Goal: Transaction & Acquisition: Download file/media

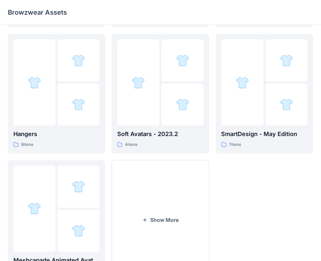
scroll to position [162, 0]
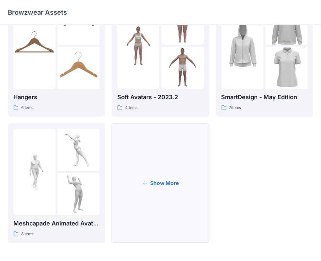
click at [176, 167] on button "Show More" at bounding box center [160, 183] width 97 height 120
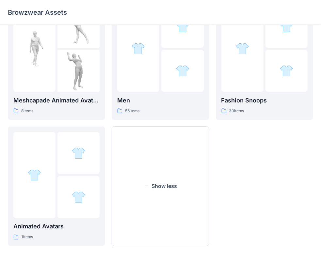
scroll to position [289, 0]
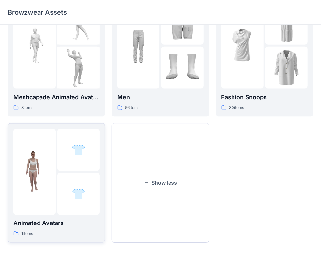
click at [58, 174] on div at bounding box center [79, 194] width 42 height 42
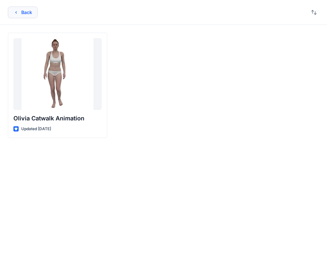
click at [26, 10] on button "Back" at bounding box center [23, 13] width 30 height 12
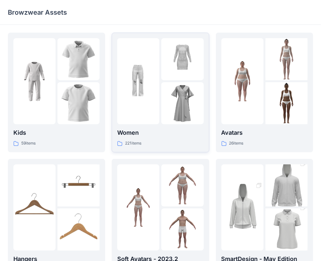
click at [145, 103] on div at bounding box center [138, 81] width 42 height 86
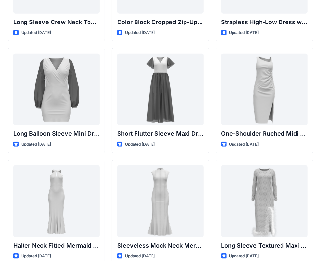
scroll to position [229, 0]
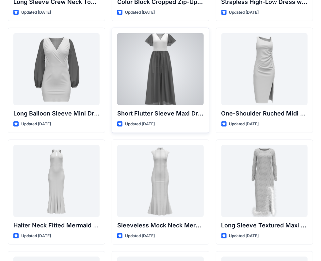
click at [137, 56] on div at bounding box center [160, 69] width 86 height 72
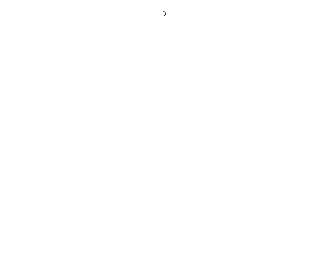
click at [137, 56] on div at bounding box center [163, 130] width 327 height 261
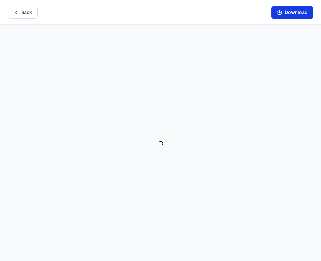
click at [292, 12] on button "Download" at bounding box center [292, 12] width 42 height 13
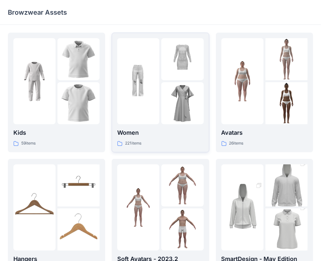
click at [156, 86] on img at bounding box center [138, 81] width 42 height 42
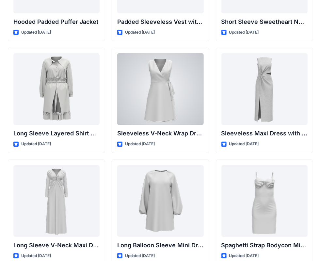
scroll to position [919, 0]
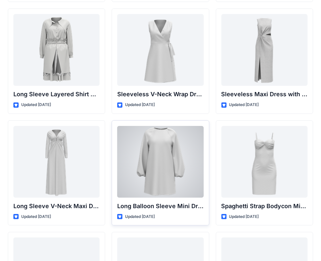
click at [172, 161] on div at bounding box center [160, 162] width 86 height 72
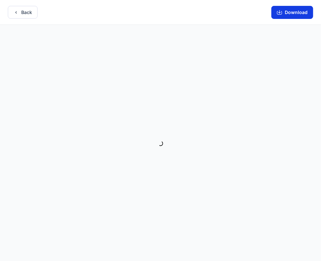
click at [288, 11] on button "Download" at bounding box center [292, 12] width 42 height 13
